Goal: Find contact information: Find contact information

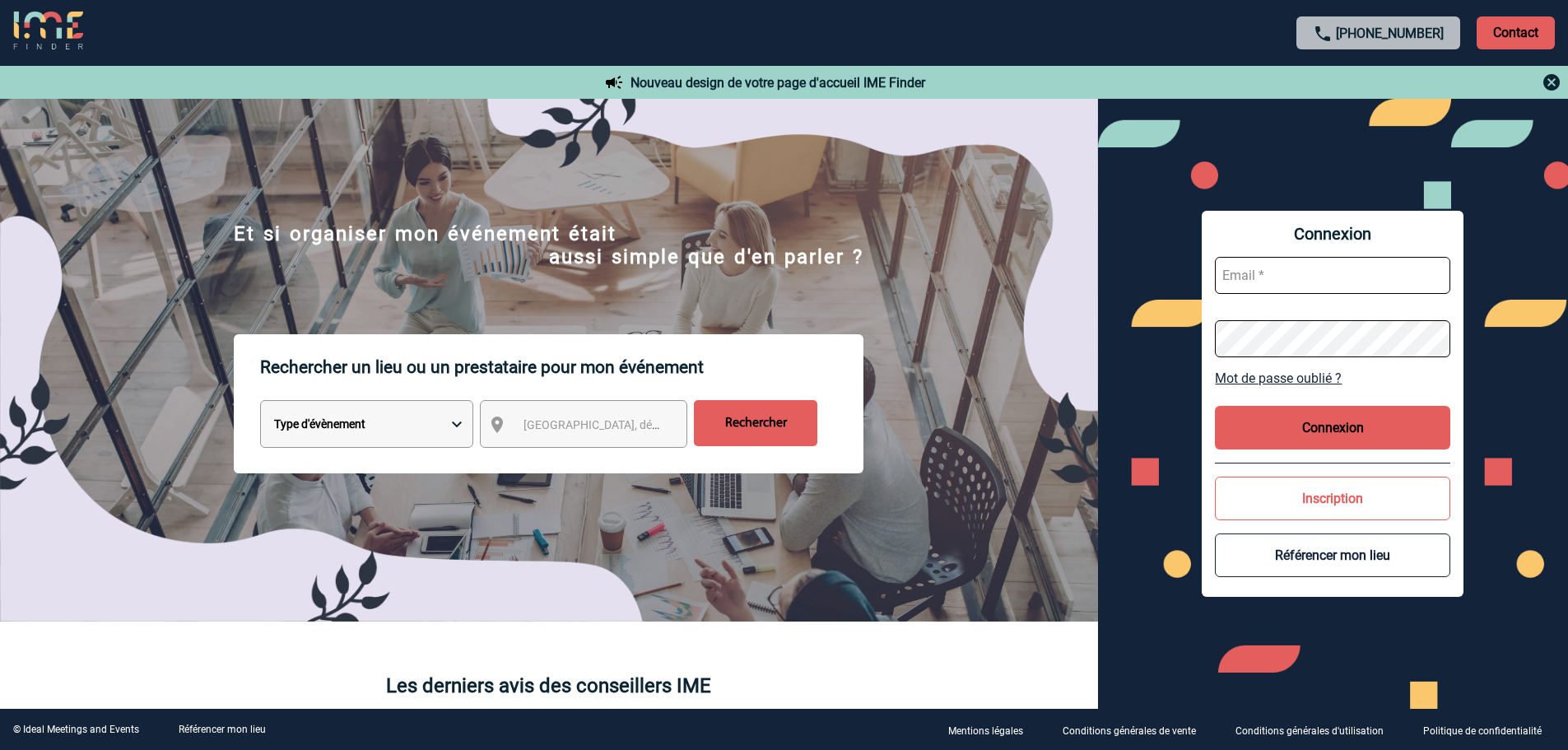
type input "smiladinovic@ime-groupe.com"
click at [1283, 428] on button "Connexion" at bounding box center [1333, 427] width 235 height 44
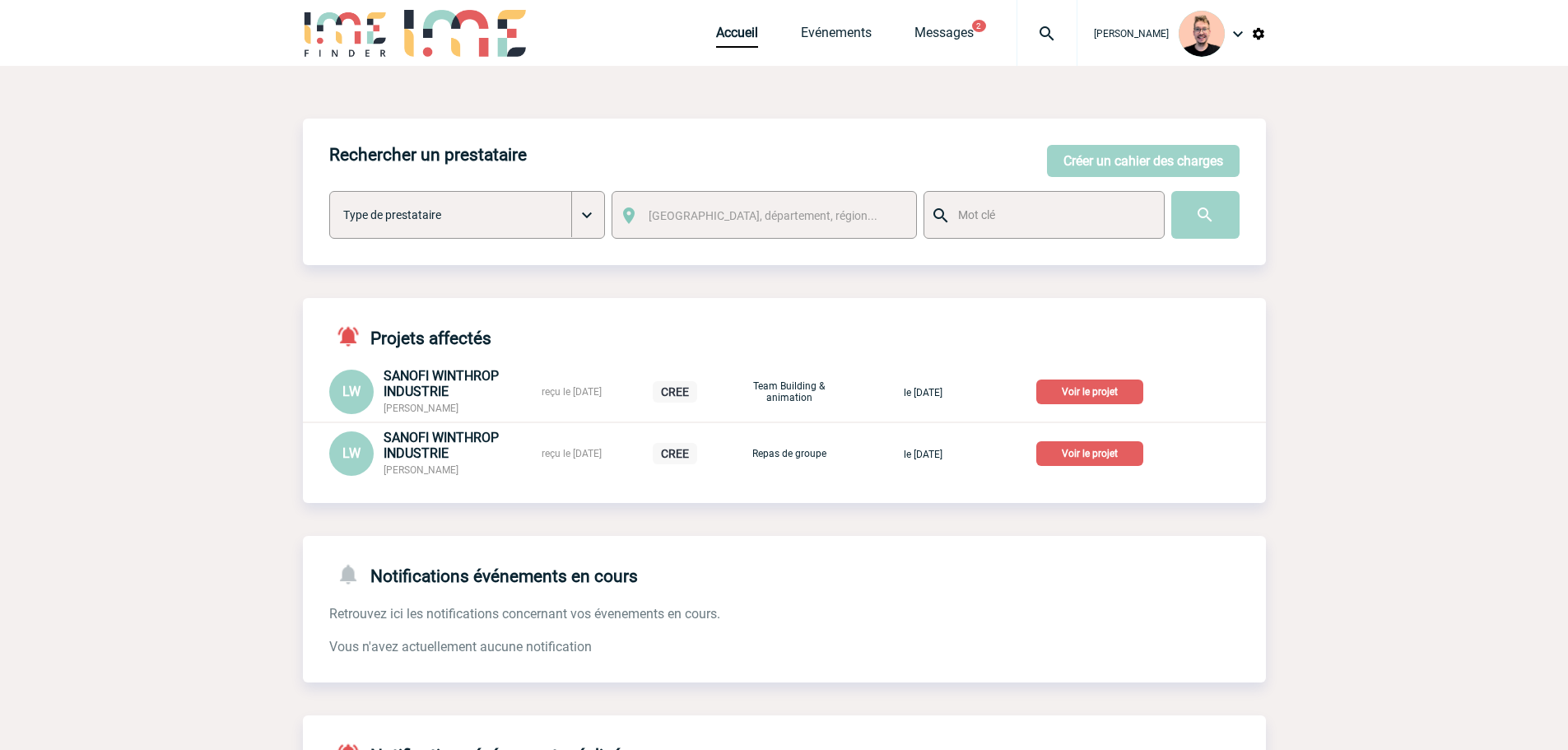
click at [1027, 39] on img at bounding box center [1048, 34] width 59 height 20
type input "2000425636"
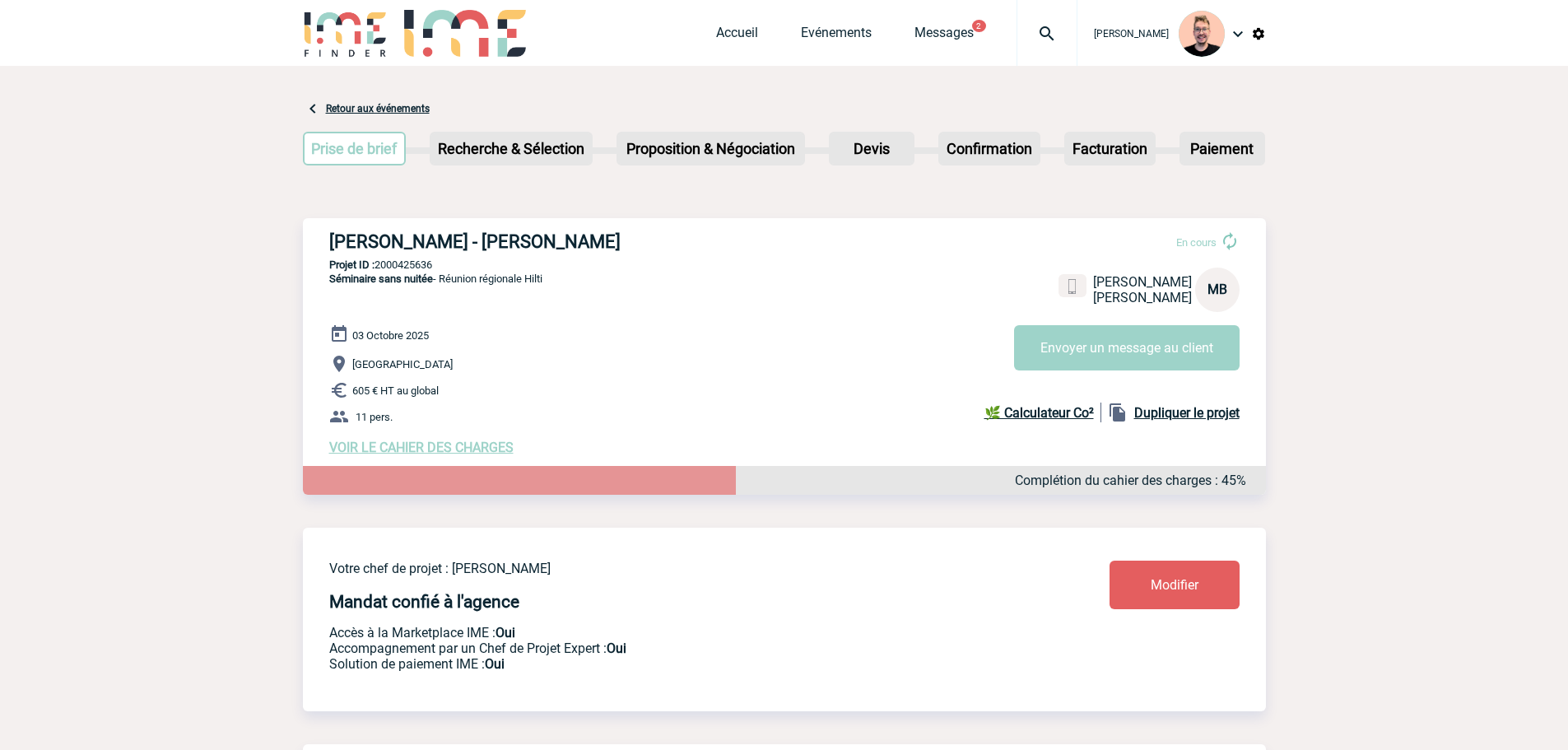
click at [562, 246] on h3 "HILTI FRANCE - Maxime BEAUDIC" at bounding box center [576, 241] width 494 height 21
copy h3 "BEAUDIC"
click at [473, 247] on h3 "HILTI FRANCE - Maxime BEAUDIC" at bounding box center [576, 241] width 494 height 21
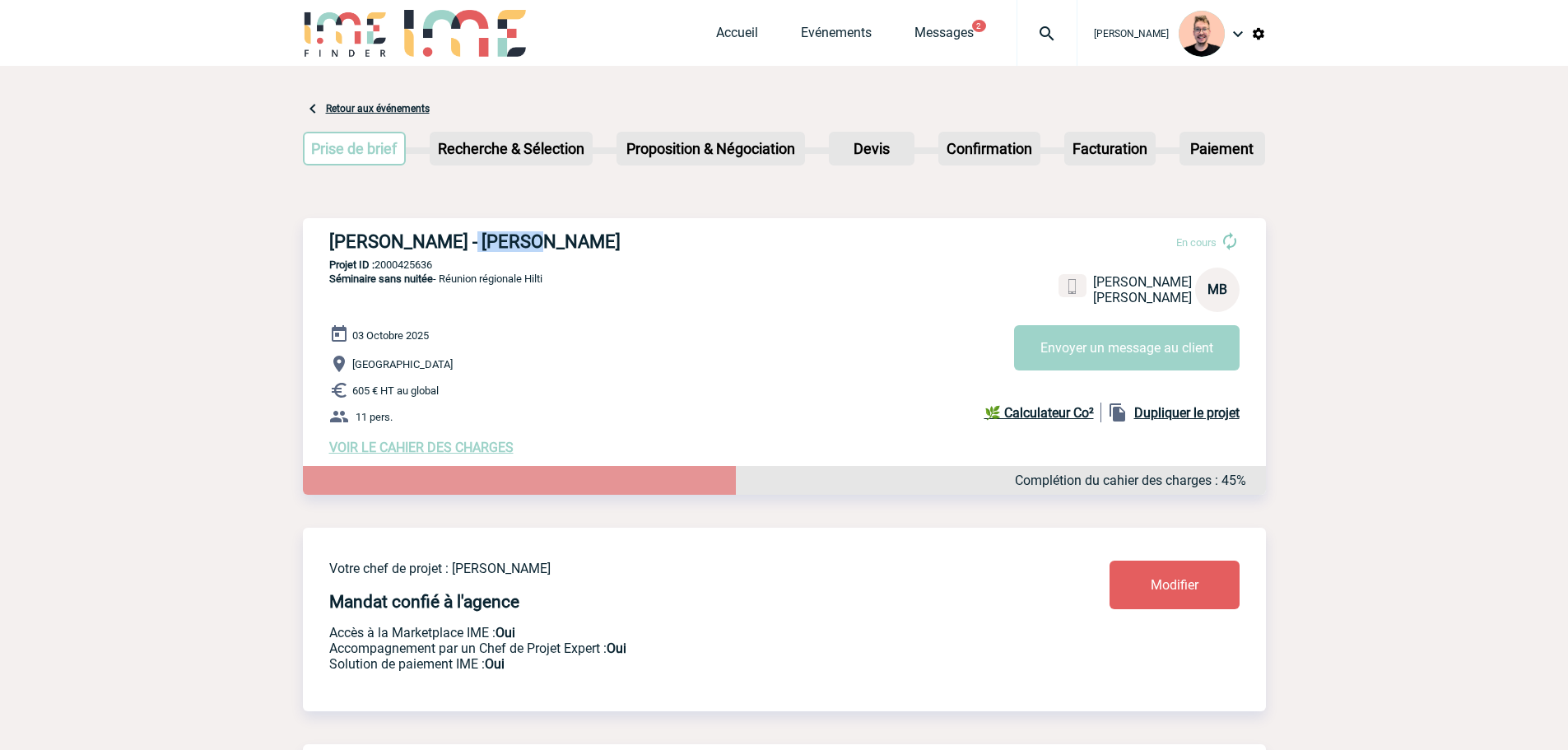
copy h3 "Maxime"
click at [547, 252] on h3 "HILTI FRANCE - Maxime BEAUDIC" at bounding box center [576, 241] width 494 height 21
drag, startPoint x: 458, startPoint y: 237, endPoint x: 597, endPoint y: 235, distance: 139.0
click at [597, 235] on h3 "HILTI FRANCE - Maxime BEAUDIC" at bounding box center [576, 241] width 494 height 21
copy h3 "Maxime BEAUDIC"
